Goal: Find contact information: Find contact information

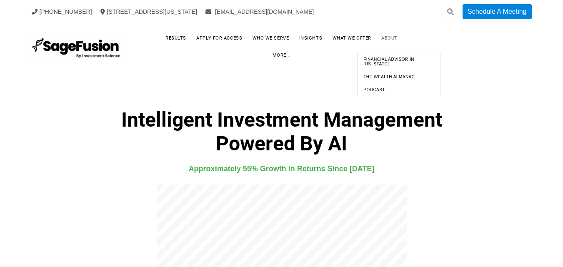
click at [373, 45] on link "About" at bounding box center [389, 38] width 33 height 13
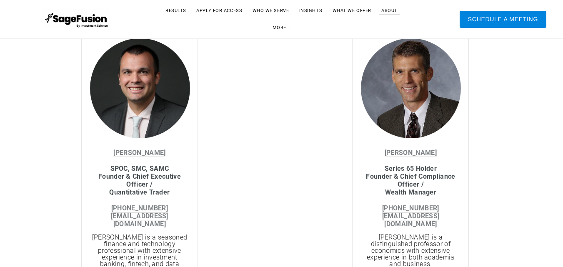
scroll to position [909, 0]
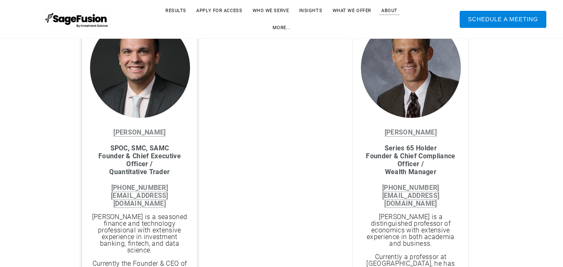
click at [105, 128] on div "[PERSON_NAME] ​​​​​​SPOC, SMC, SAMC Founder & Chief Executive Officer / ​Quanti…" at bounding box center [139, 167] width 99 height 83
click at [110, 128] on div "[PERSON_NAME] ​​​​​​SPOC, SMC, SAMC Founder & Chief Executive Officer / ​Quanti…" at bounding box center [139, 167] width 99 height 83
click at [111, 128] on div "[PERSON_NAME] ​​​​​​SPOC, SMC, SAMC Founder & Chief Executive Officer / ​Quanti…" at bounding box center [139, 167] width 99 height 83
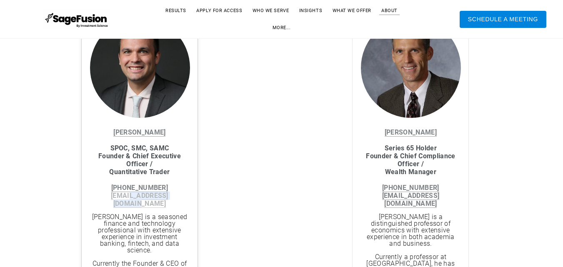
drag, startPoint x: 186, startPoint y: 197, endPoint x: 121, endPoint y: 195, distance: 64.6
click at [118, 196] on div "[PERSON_NAME] ​​​​​​SPOC, SMC, SAMC Founder & Chief Executive Officer / ​Quanti…" at bounding box center [139, 167] width 99 height 79
copy link "[DOMAIN_NAME]"
click at [116, 130] on div "[PERSON_NAME] ​​​​​​SPOC, SMC, SAMC Founder & Chief Executive Officer / ​Quanti…" at bounding box center [139, 167] width 99 height 79
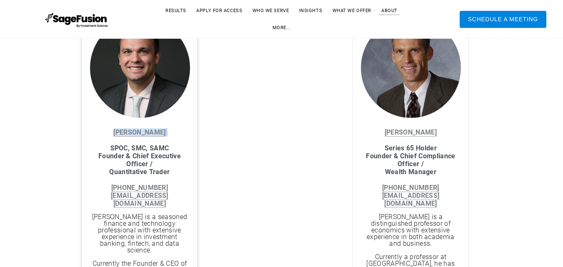
click at [115, 130] on div "[PERSON_NAME] ​​​​​​SPOC, SMC, SAMC Founder & Chief Executive Officer / ​Quanti…" at bounding box center [139, 167] width 99 height 79
copy link "[PERSON_NAME]"
click at [448, 129] on div "[PERSON_NAME] ​ ​ Series 65 Holder ​ Founder & Chief Compliance Officer /​​​ ​W…" at bounding box center [410, 167] width 99 height 79
drag, startPoint x: 448, startPoint y: 129, endPoint x: 389, endPoint y: 134, distance: 59.4
click at [389, 134] on div "[PERSON_NAME] ​ ​ Series 65 Holder ​ Founder & Chief Compliance Officer /​​​ ​W…" at bounding box center [410, 167] width 99 height 79
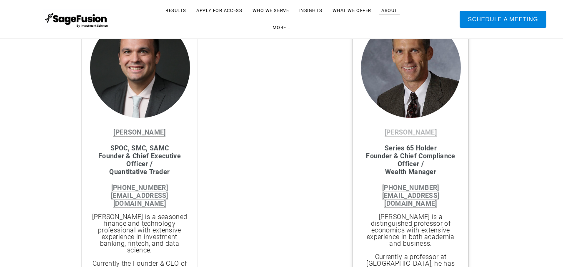
copy link "[PERSON_NAME]"
click at [146, 131] on link "[PERSON_NAME]" at bounding box center [139, 132] width 52 height 8
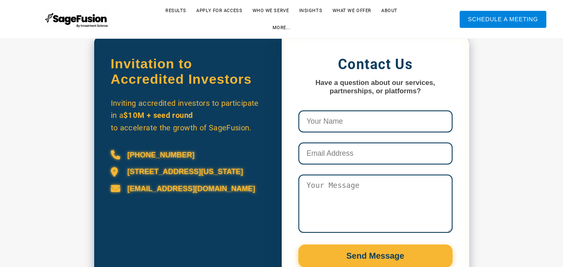
scroll to position [333, 0]
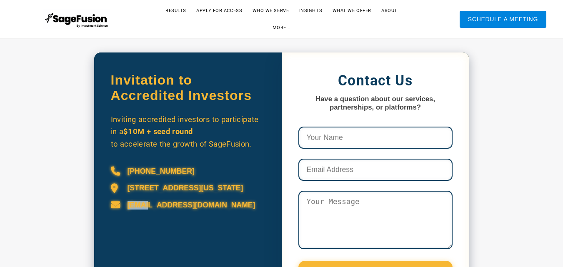
drag, startPoint x: 217, startPoint y: 222, endPoint x: 147, endPoint y: 217, distance: 70.6
click at [147, 210] on div "[EMAIL_ADDRESS][DOMAIN_NAME]" at bounding box center [188, 204] width 154 height 9
copy div "info@"
drag, startPoint x: 209, startPoint y: 225, endPoint x: 150, endPoint y: 225, distance: 59.6
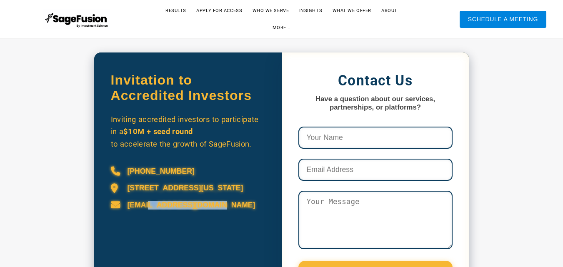
copy div "@investmentscy.com"
